Goal: Information Seeking & Learning: Learn about a topic

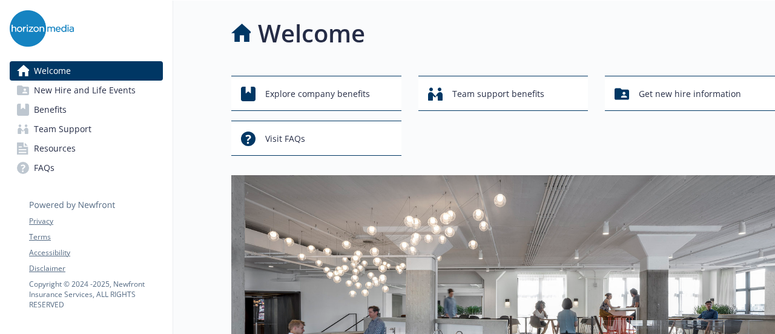
scroll to position [0, 9]
click at [58, 105] on link "Benefits" at bounding box center [86, 109] width 153 height 19
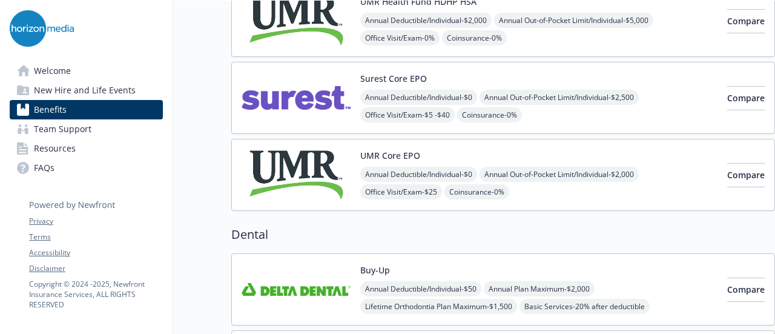
scroll to position [0, 9]
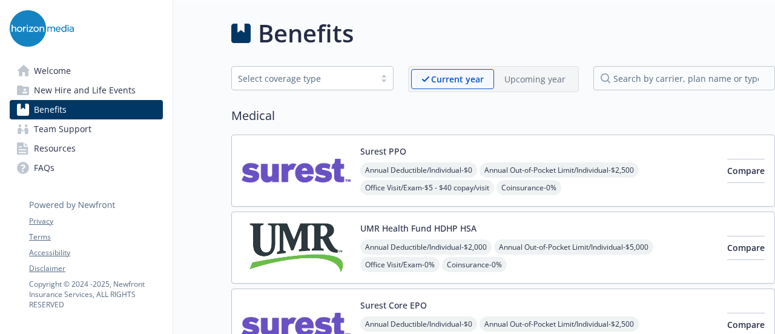
click at [310, 78] on div "Select coverage type" at bounding box center [303, 78] width 131 height 13
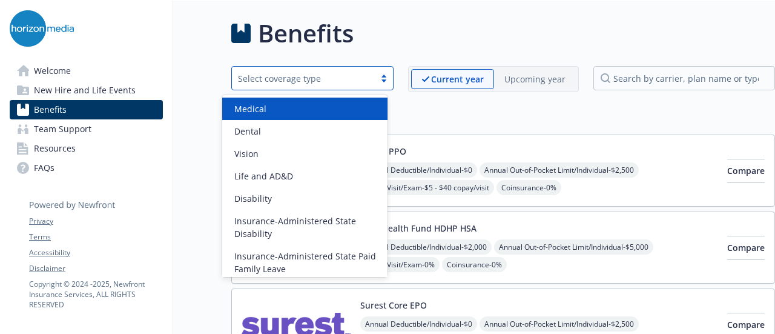
click at [353, 37] on div "Benefits" at bounding box center [503, 33] width 544 height 36
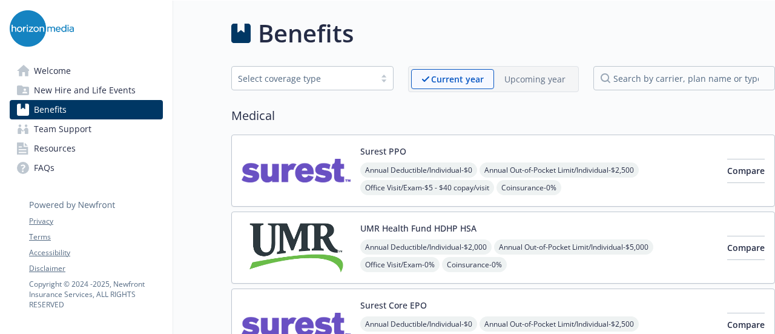
click at [79, 131] on span "Team Support" at bounding box center [63, 128] width 58 height 19
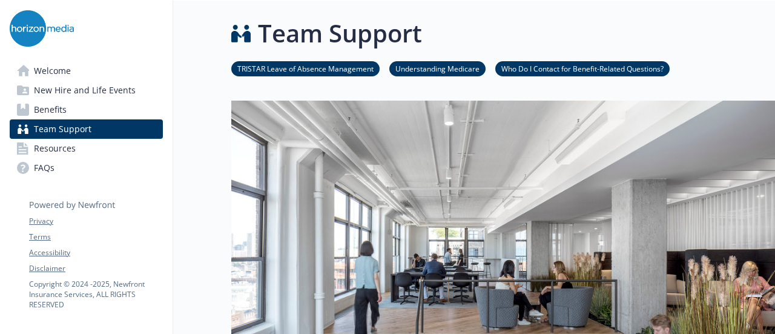
click at [55, 71] on span "Welcome" at bounding box center [52, 70] width 37 height 19
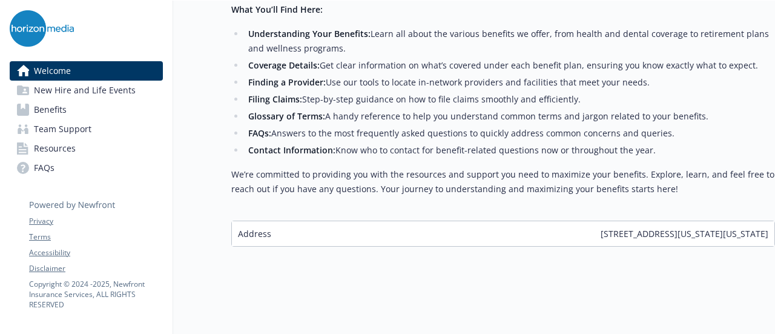
scroll to position [0, 9]
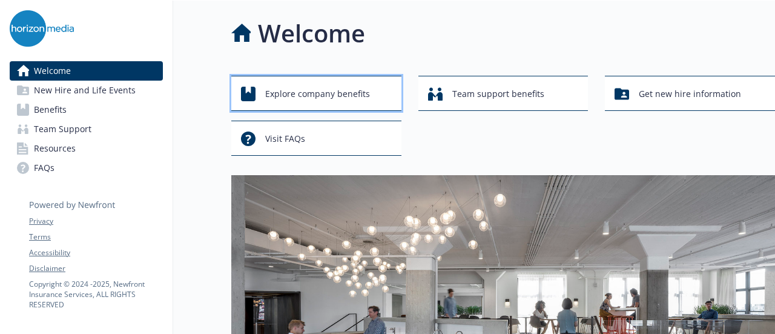
click at [358, 96] on span "Explore company benefits" at bounding box center [317, 93] width 105 height 23
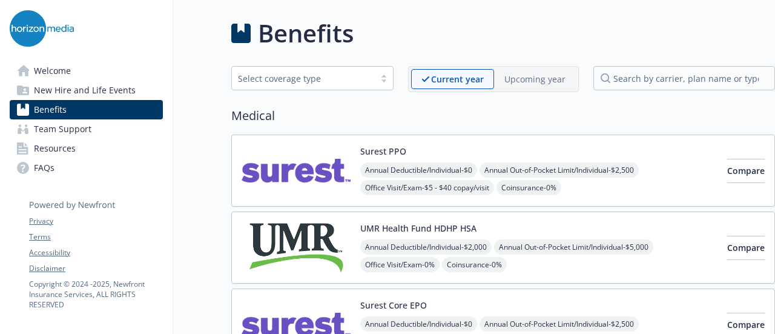
click at [107, 91] on span "New Hire and Life Events" at bounding box center [85, 90] width 102 height 19
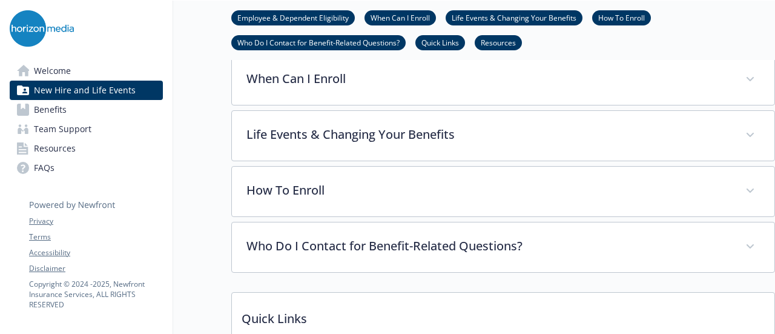
scroll to position [485, 9]
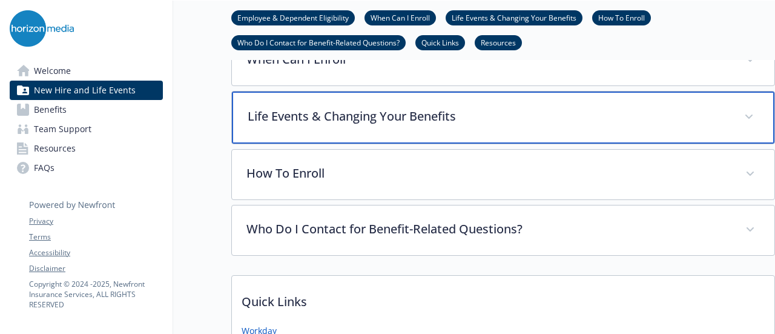
click at [423, 124] on div "Life Events & Changing Your Benefits" at bounding box center [503, 117] width 543 height 52
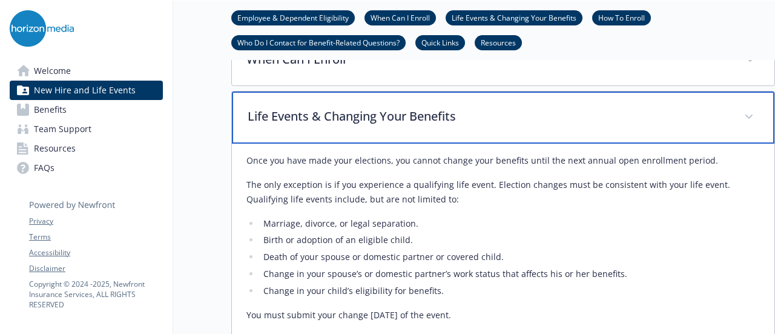
click at [740, 110] on span at bounding box center [749, 116] width 19 height 19
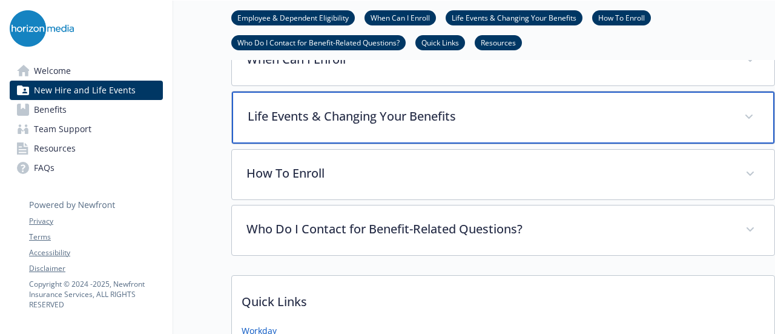
click at [740, 118] on span at bounding box center [749, 116] width 19 height 19
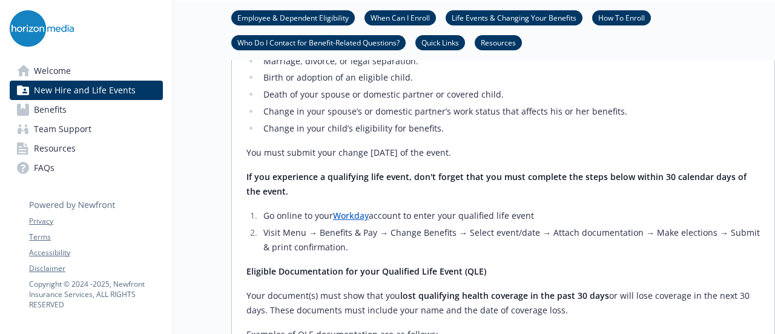
scroll to position [666, 9]
